Goal: Information Seeking & Learning: Learn about a topic

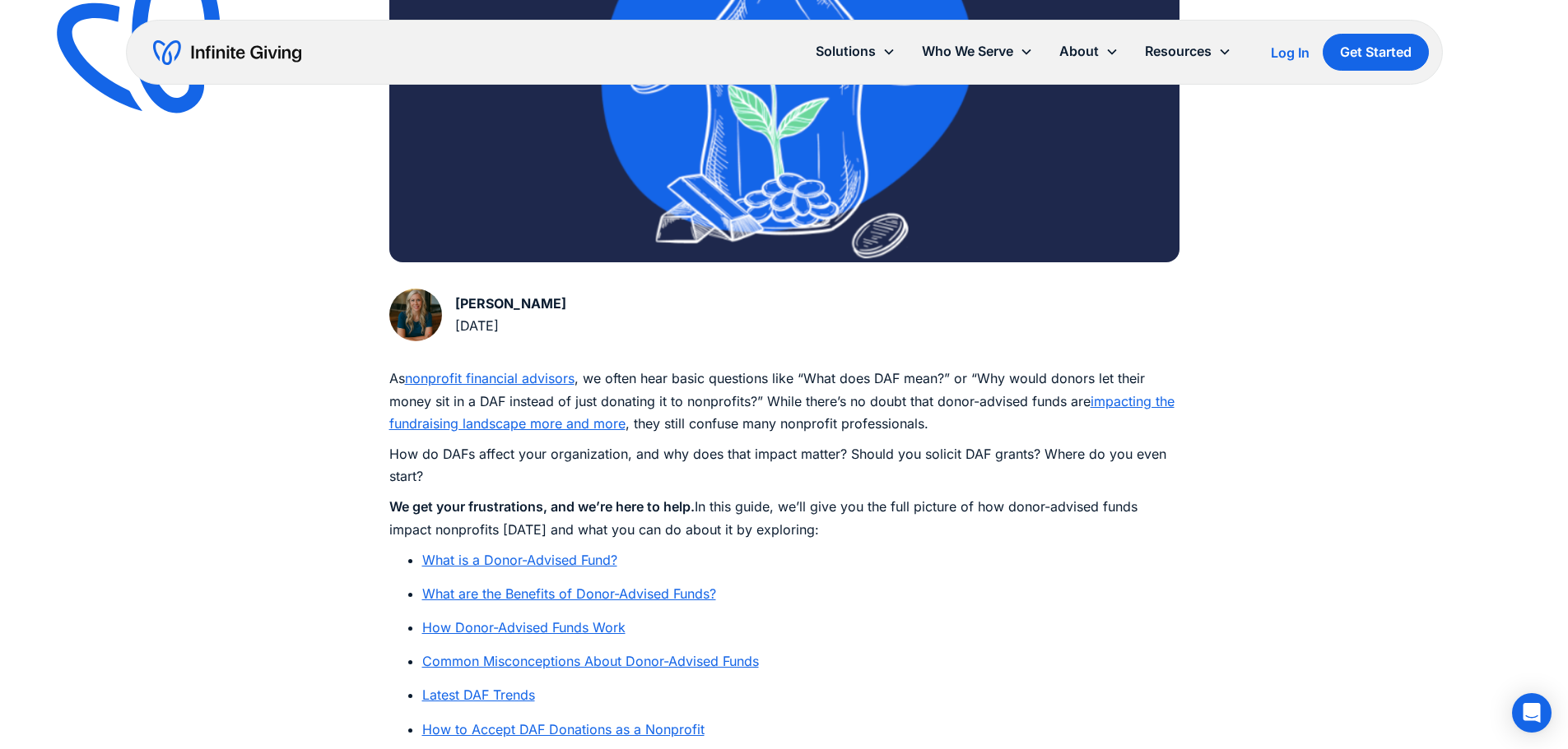
scroll to position [658, 0]
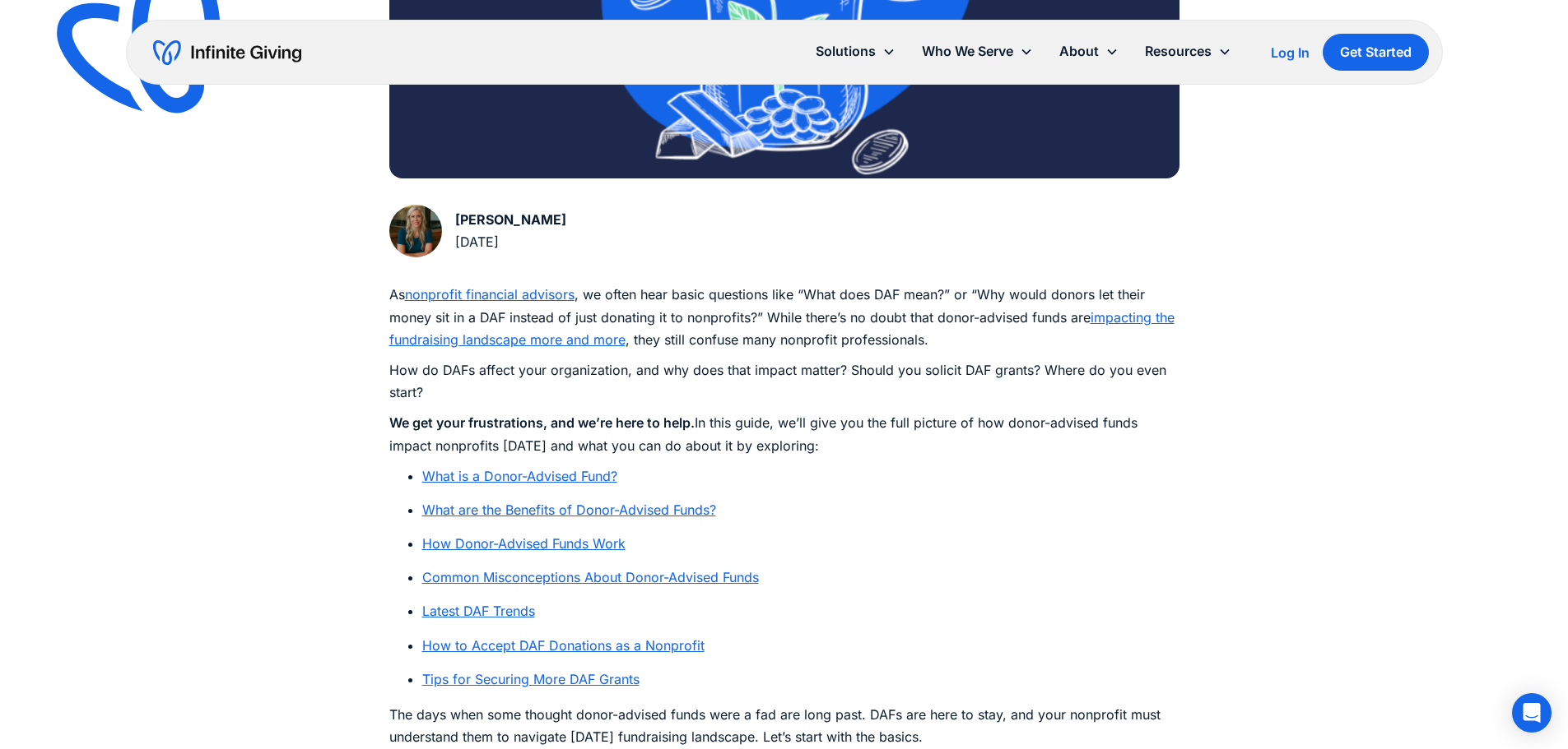
click at [563, 474] on link "What is a Donor-Advised Fund?" at bounding box center [519, 476] width 195 height 17
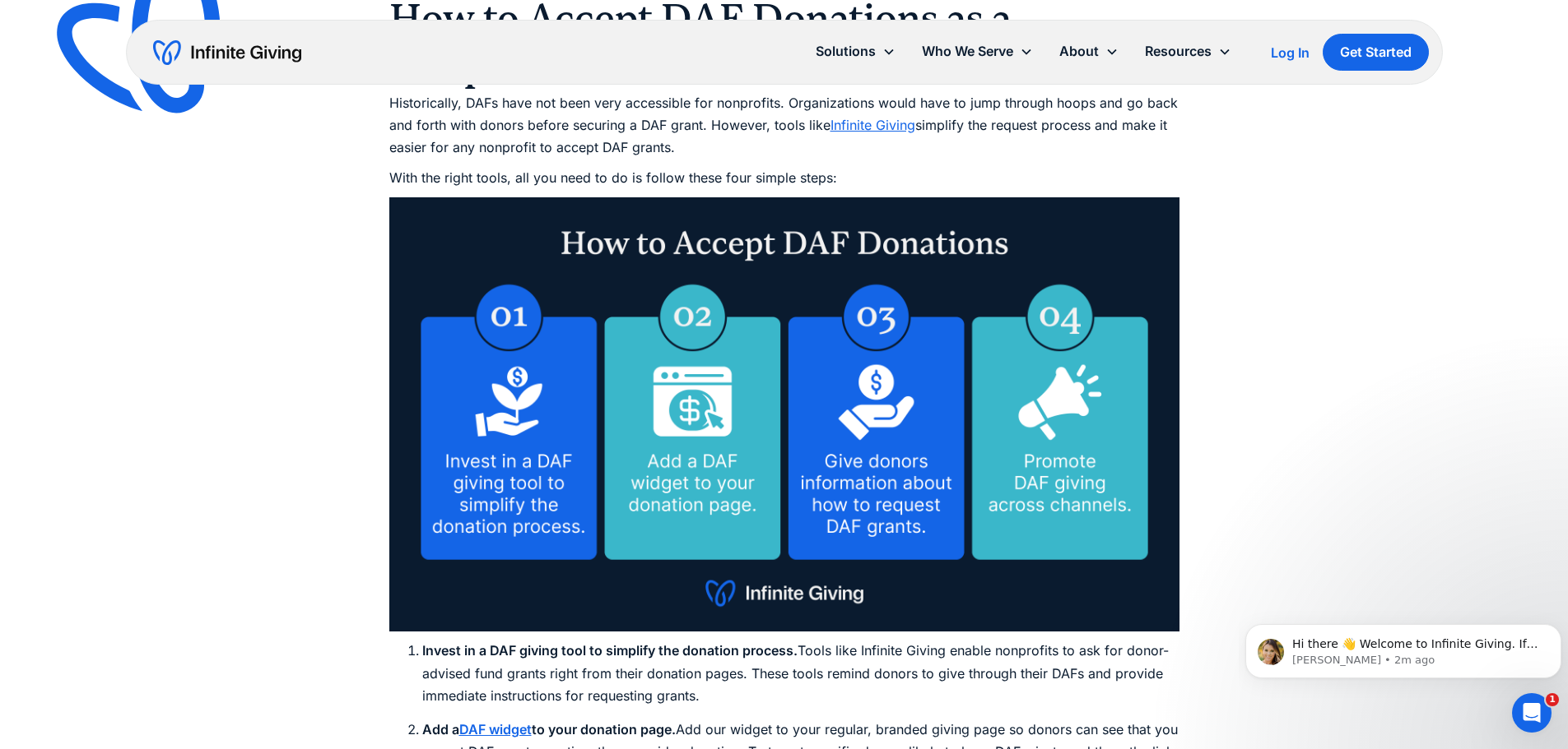
scroll to position [6145, 0]
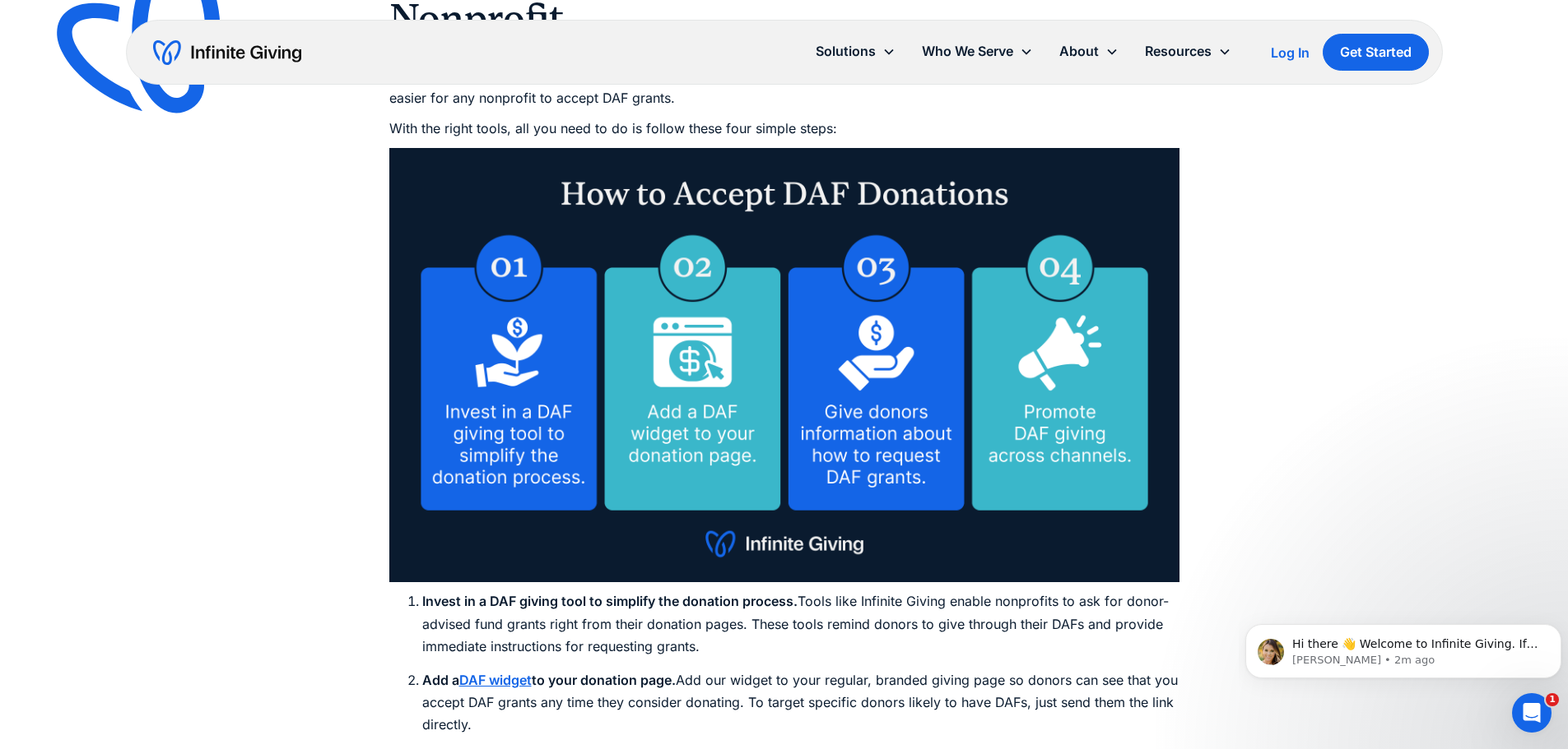
click at [480, 672] on strong "DAF widget" at bounding box center [496, 680] width 72 height 17
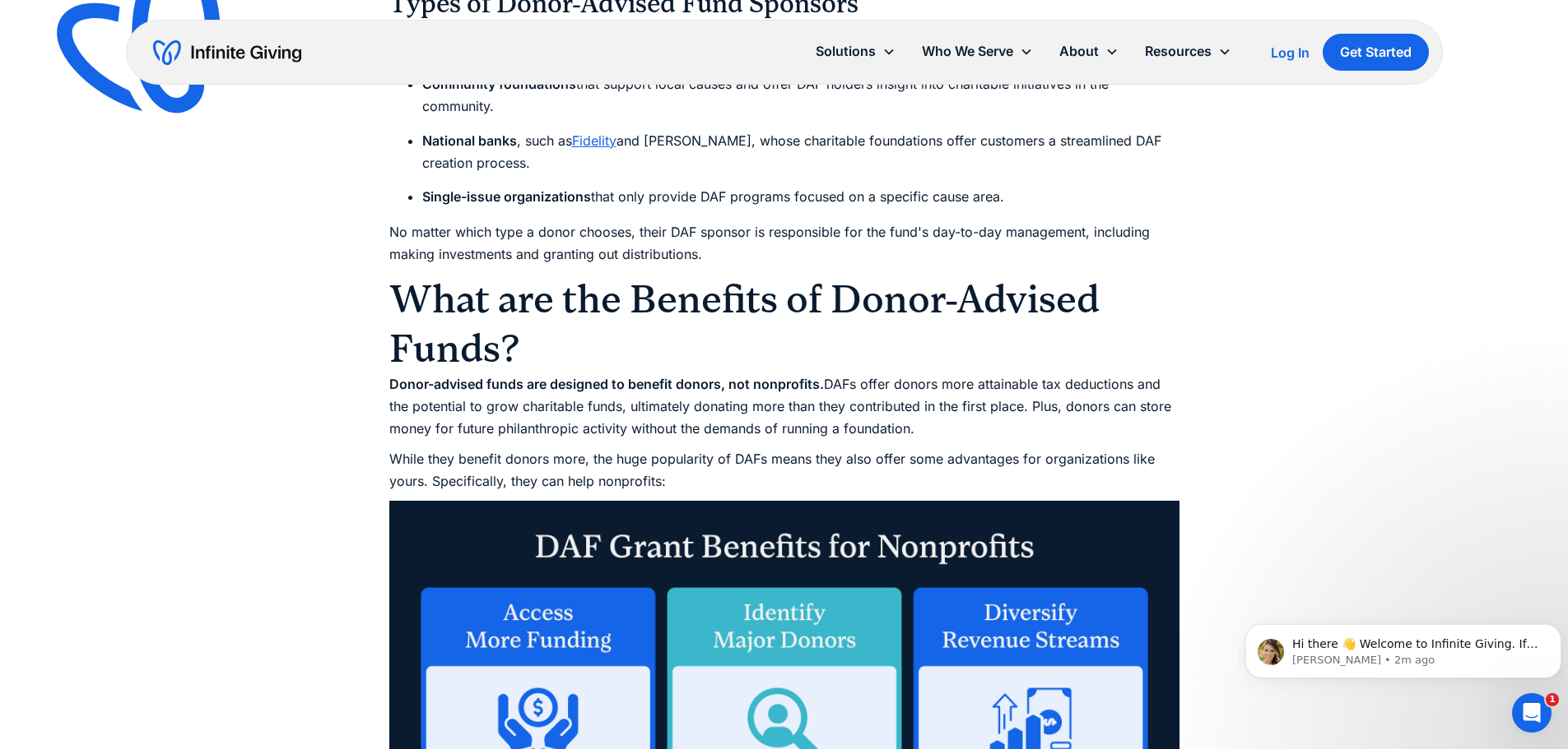
scroll to position [2139, 0]
